Goal: Information Seeking & Learning: Check status

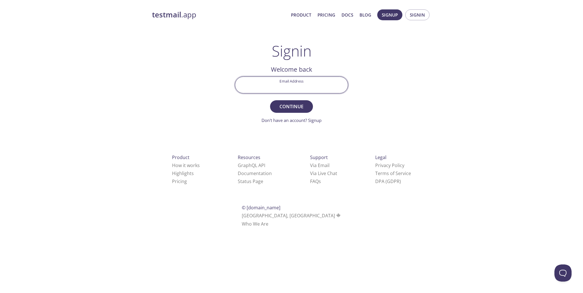
click at [290, 83] on input "Email Address" at bounding box center [291, 85] width 113 height 16
type input "[PERSON_NAME][EMAIL_ADDRESS][DOMAIN_NAME]"
click at [287, 106] on span "Continue" at bounding box center [291, 107] width 30 height 8
click at [276, 85] on input "Signin Security Code" at bounding box center [291, 85] width 113 height 16
click at [273, 87] on input "Signin Security Code" at bounding box center [291, 85] width 113 height 16
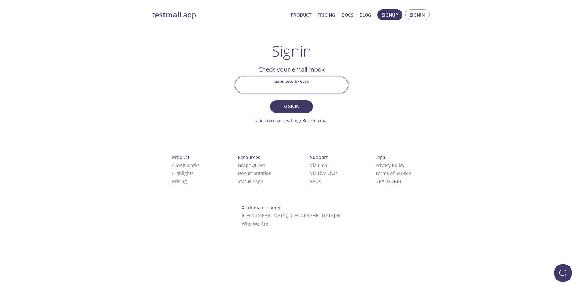
paste input "L98ARPD"
type input "L98ARPD"
click at [292, 106] on span "Signin" at bounding box center [291, 107] width 30 height 8
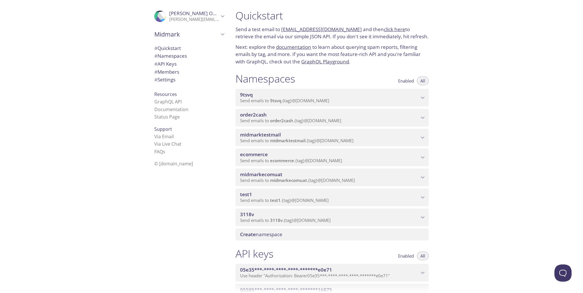
click at [258, 153] on span "ecommerce" at bounding box center [254, 154] width 28 height 7
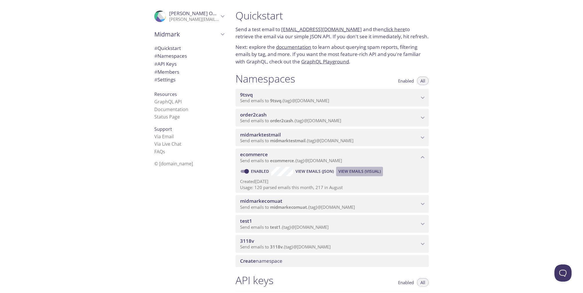
click at [354, 171] on span "View Emails (Visual)" at bounding box center [359, 171] width 42 height 7
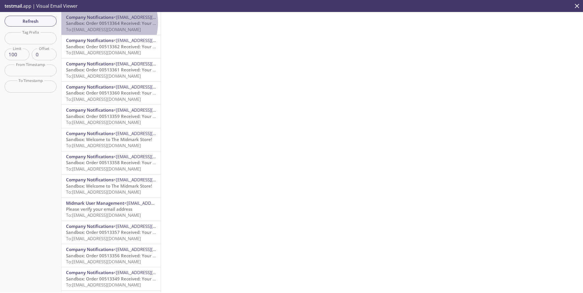
click at [102, 22] on span "Sandbox: Order 00513364 Received: Your order is being processed!" at bounding box center [134, 23] width 137 height 6
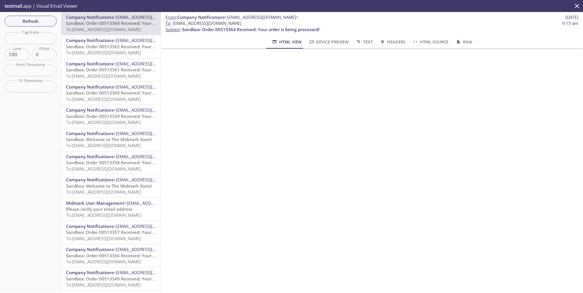
drag, startPoint x: 172, startPoint y: 23, endPoint x: 271, endPoint y: 23, distance: 98.5
click at [271, 23] on span "To : ecommerce.productconfirm@inbox.testmail.app 9:15 am" at bounding box center [371, 23] width 413 height 6
copy span "[EMAIL_ADDRESS][DOMAIN_NAME]"
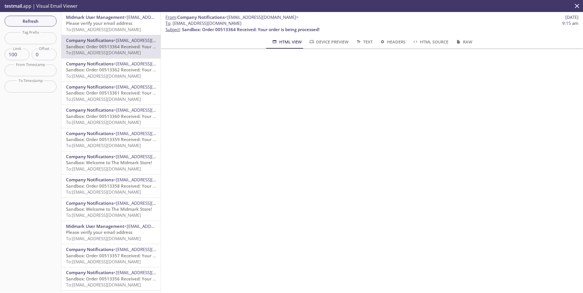
click at [97, 24] on span "Please verify your email address" at bounding box center [99, 23] width 66 height 6
